Goal: Task Accomplishment & Management: Manage account settings

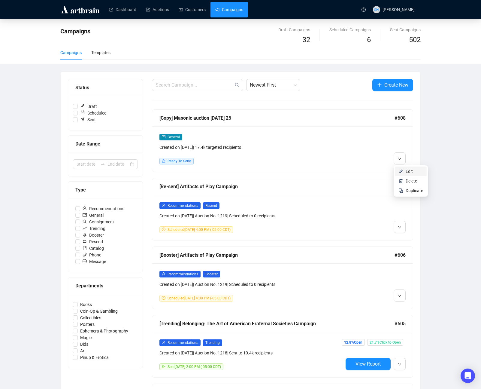
click at [408, 171] on span "Edit" at bounding box center [409, 171] width 7 height 5
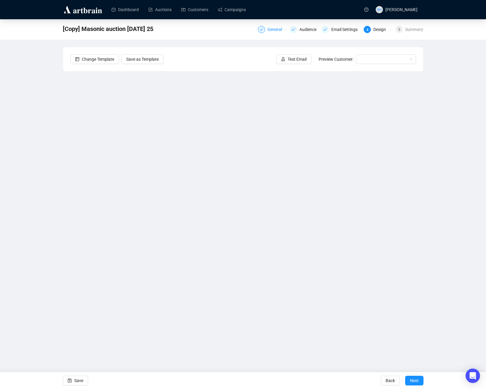
click at [269, 29] on div "General" at bounding box center [276, 29] width 18 height 7
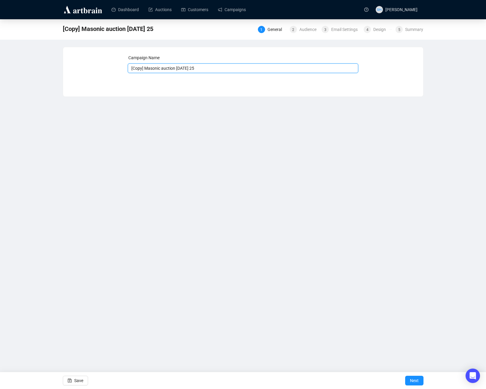
drag, startPoint x: 177, startPoint y: 69, endPoint x: 106, endPoint y: 62, distance: 72.1
click at [104, 62] on div "Campaign Name [Copy] Masonic auction [DATE] 25 Save Next" at bounding box center [242, 67] width 345 height 26
type input "Art of Play [DATE] 25"
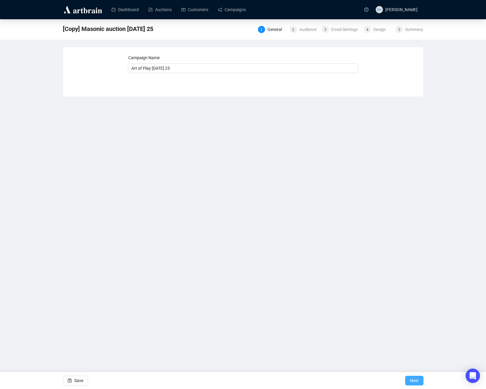
click at [412, 380] on span "Next" at bounding box center [414, 380] width 9 height 17
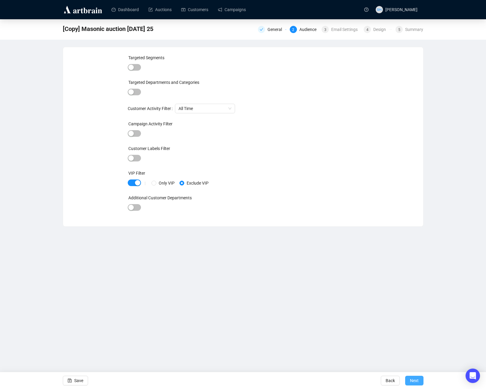
click at [411, 379] on span "Next" at bounding box center [414, 380] width 9 height 17
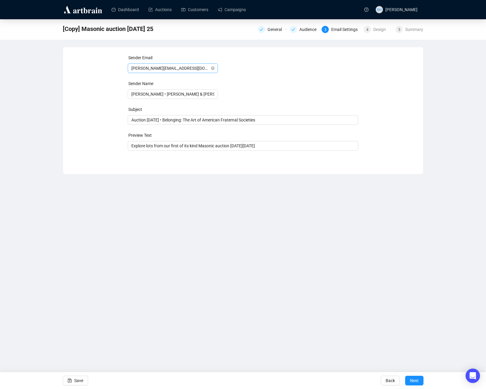
click at [153, 69] on span "[PERSON_NAME][EMAIL_ADDRESS][DOMAIN_NAME]" at bounding box center [172, 68] width 83 height 9
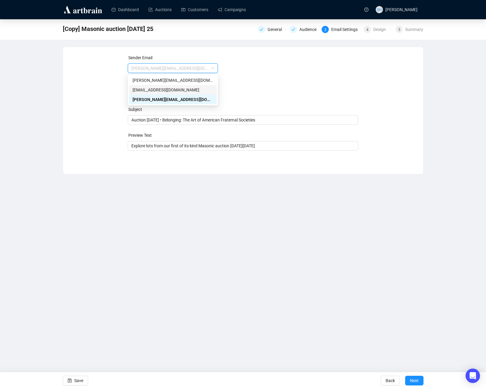
click at [141, 91] on div "[EMAIL_ADDRESS][DOMAIN_NAME]" at bounding box center [172, 89] width 80 height 7
type input "[PERSON_NAME] • [PERSON_NAME] & [PERSON_NAME] Auctions"
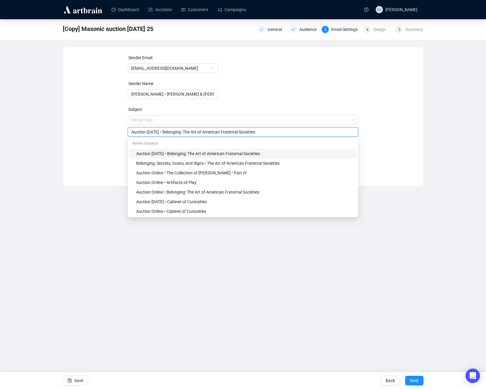
drag, startPoint x: 171, startPoint y: 119, endPoint x: 285, endPoint y: 133, distance: 114.7
click at [302, 134] on input "Auction [DATE] • Belonging: The Art of American Fraternal Societies" at bounding box center [242, 132] width 223 height 7
click at [166, 129] on input "Auction [DATE] • Belonging: The Art of American Fraternal Societies" at bounding box center [242, 132] width 223 height 7
drag, startPoint x: 170, startPoint y: 132, endPoint x: 341, endPoint y: 143, distance: 171.5
click at [341, 142] on body "Dashboard Auctions Customers Campaigns SH [PERSON_NAME] [Copy] Masonic auction …" at bounding box center [243, 194] width 486 height 389
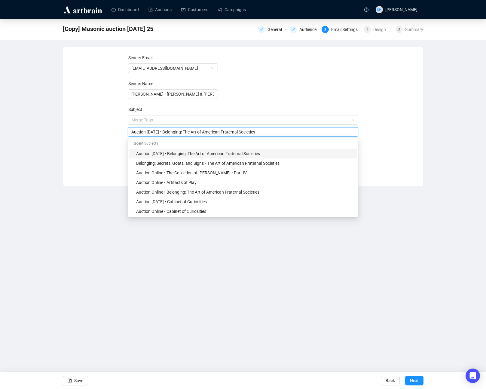
paste input "Artifacts of Play"
type input "Auction [DATE] • Artifacts of Play"
click at [161, 289] on div "Dashboard Auctions Customers Campaigns SH [PERSON_NAME] [Copy] Masonic auction …" at bounding box center [243, 194] width 486 height 389
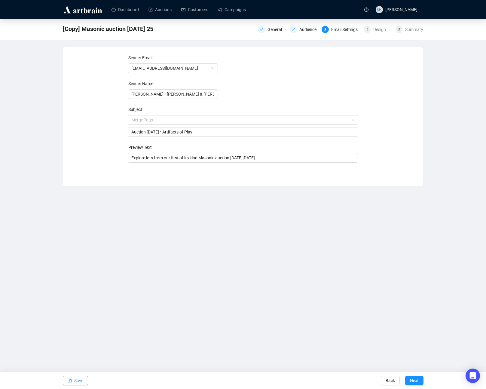
click at [77, 379] on span "Save" at bounding box center [78, 380] width 9 height 17
